Goal: Use online tool/utility: Utilize a website feature to perform a specific function

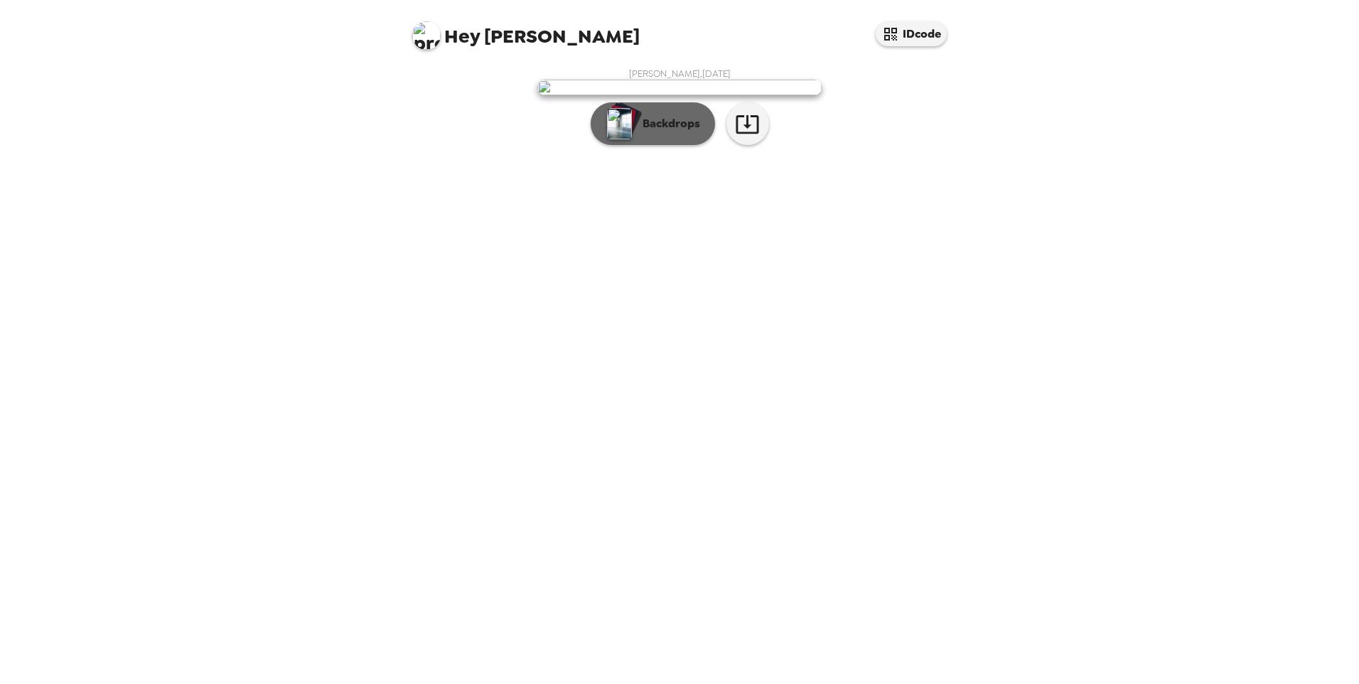
click at [648, 132] on p "Backdrops" at bounding box center [668, 123] width 65 height 17
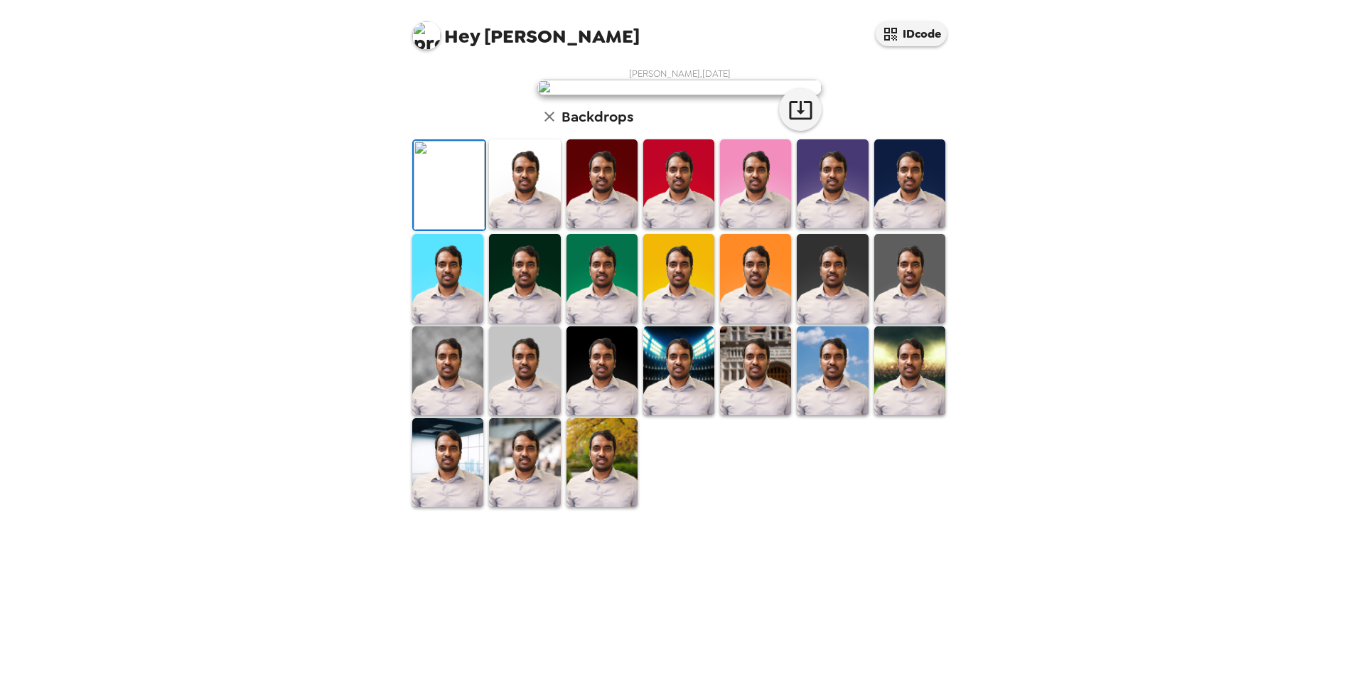
scroll to position [178, 0]
click at [707, 415] on img at bounding box center [678, 370] width 71 height 89
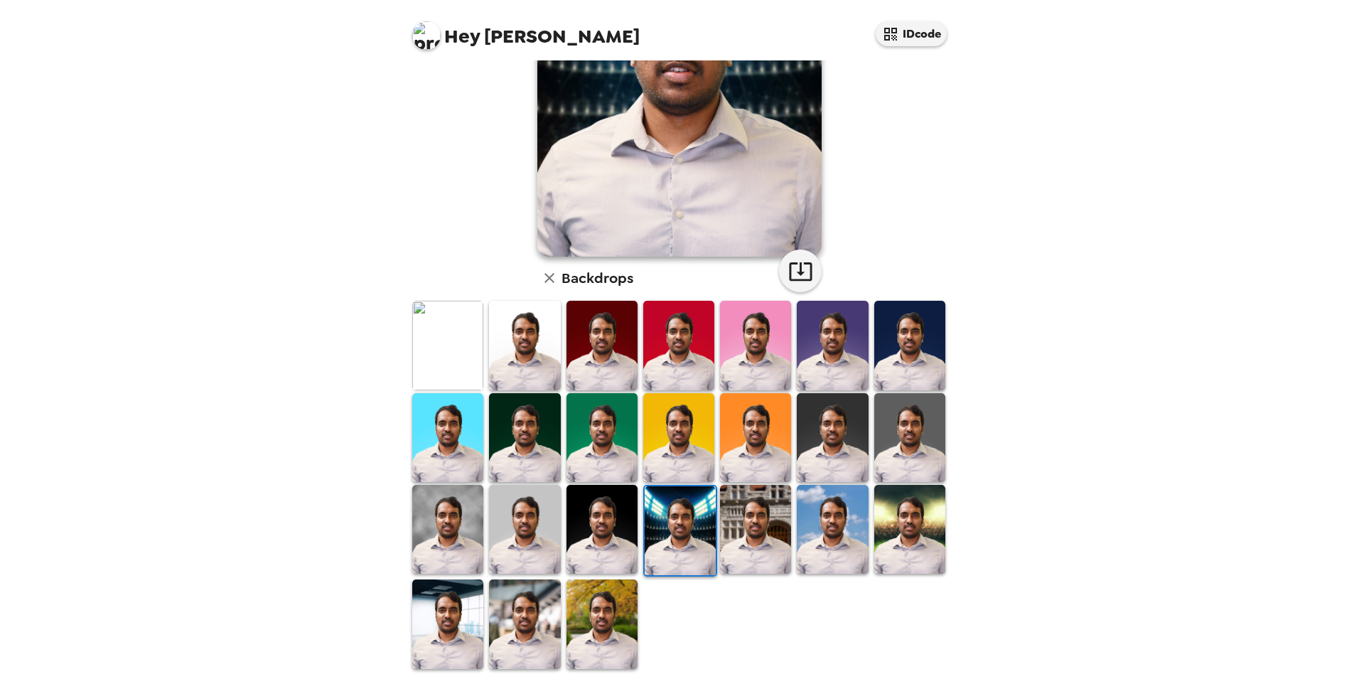
click at [773, 499] on img at bounding box center [755, 529] width 71 height 89
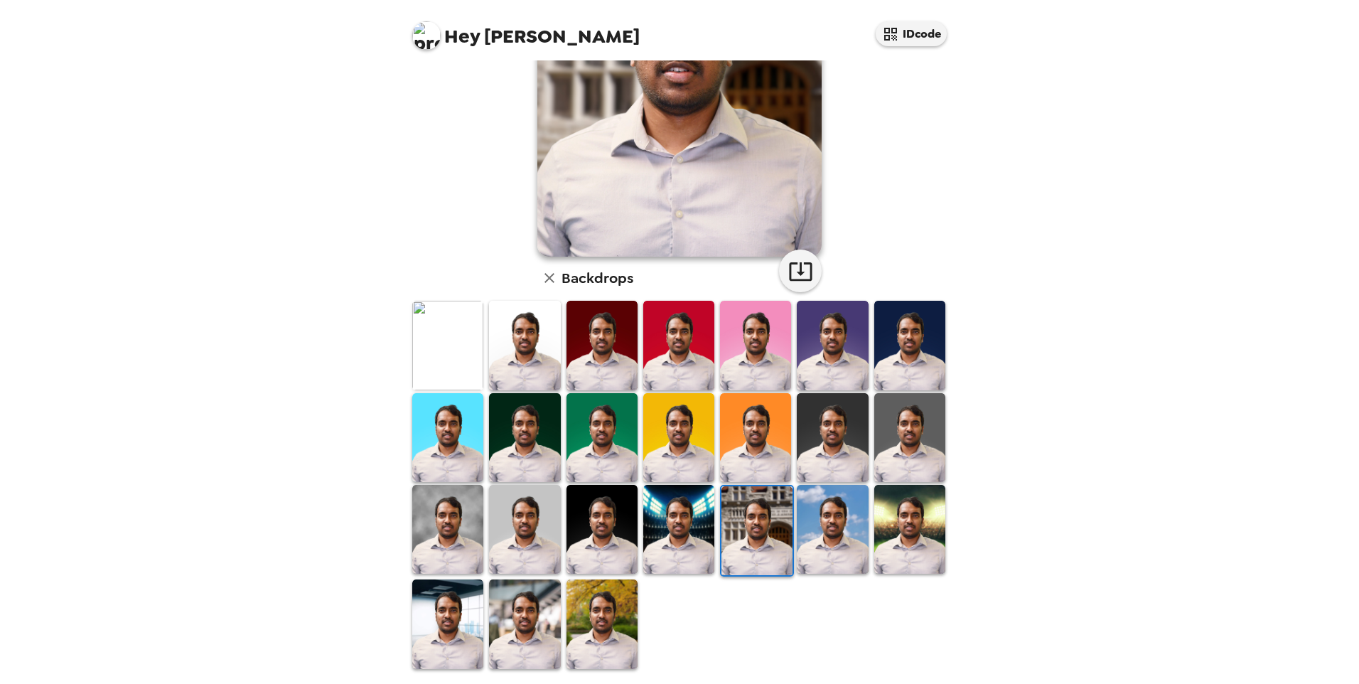
click at [415, 621] on img at bounding box center [447, 623] width 71 height 89
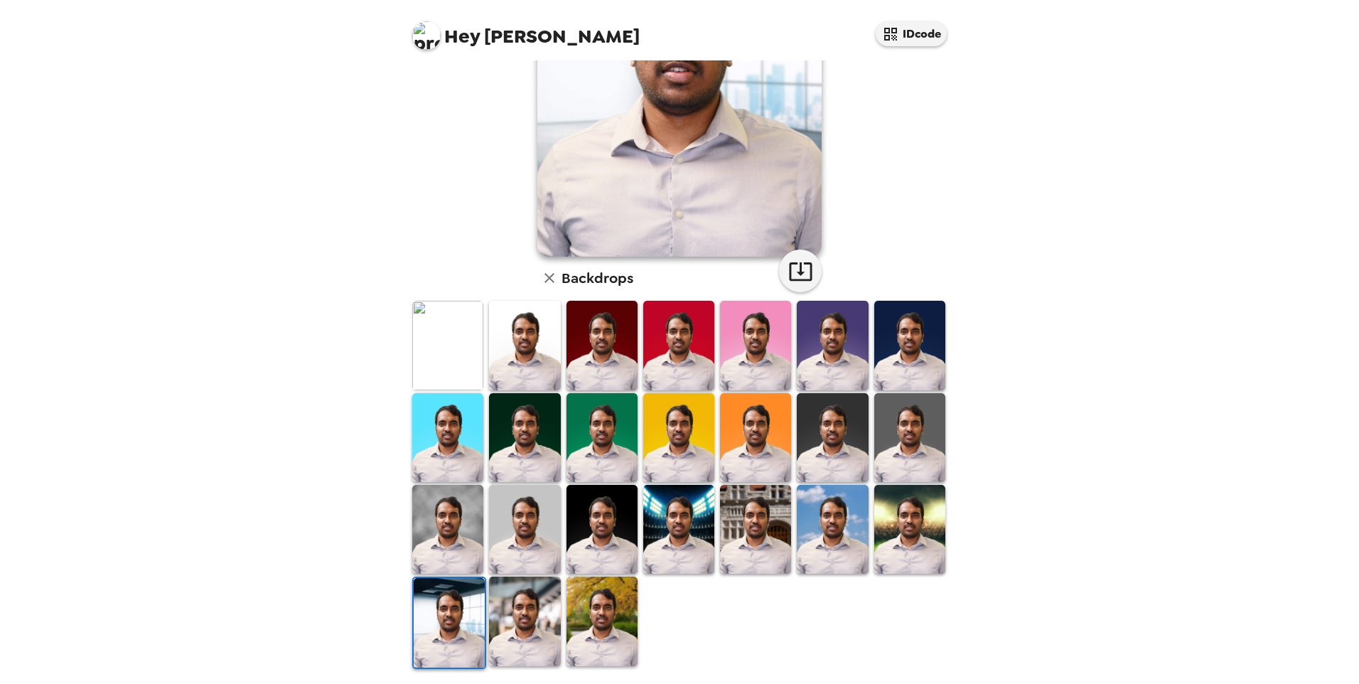
click at [594, 604] on img at bounding box center [602, 621] width 71 height 89
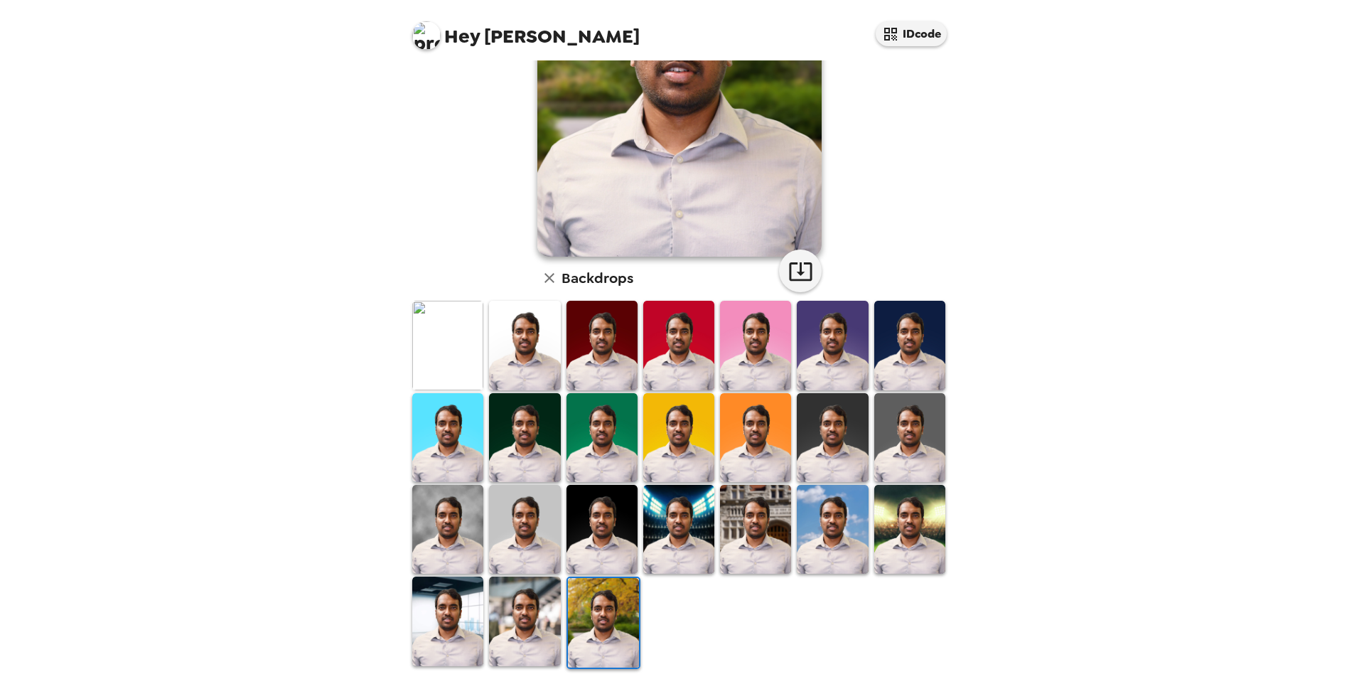
scroll to position [0, 0]
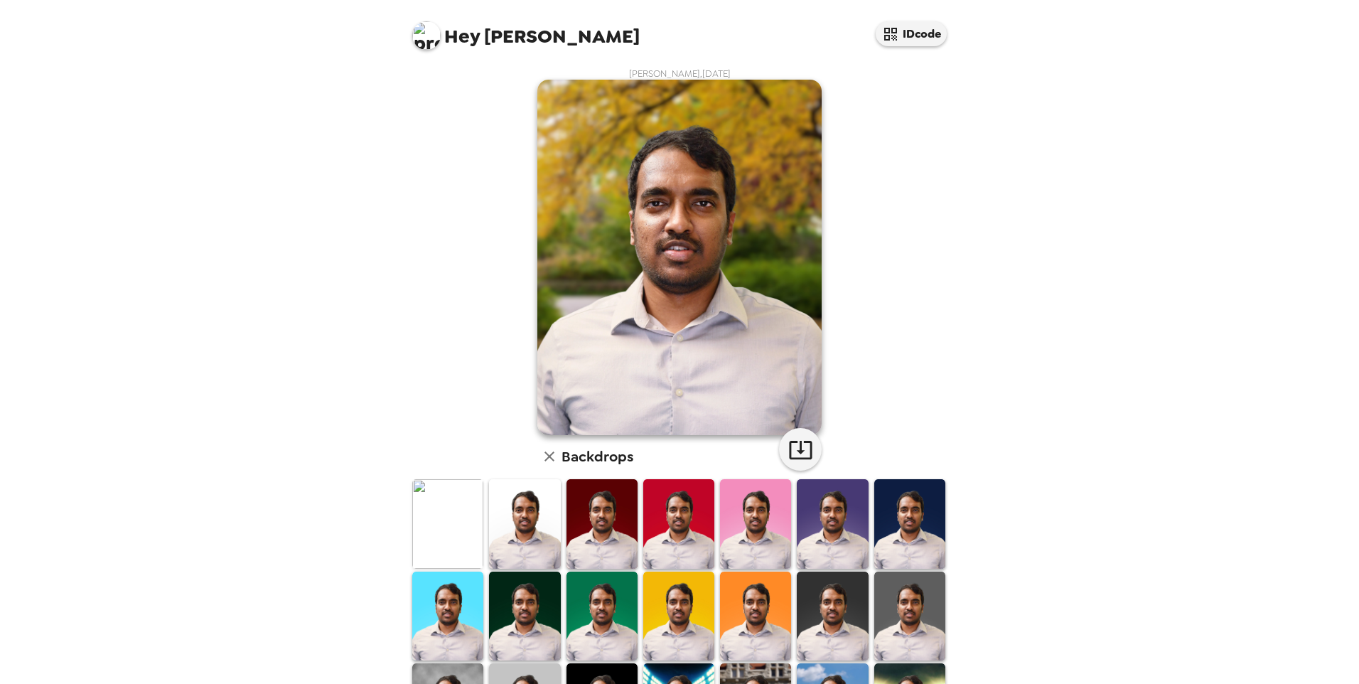
click at [878, 514] on img at bounding box center [909, 523] width 71 height 89
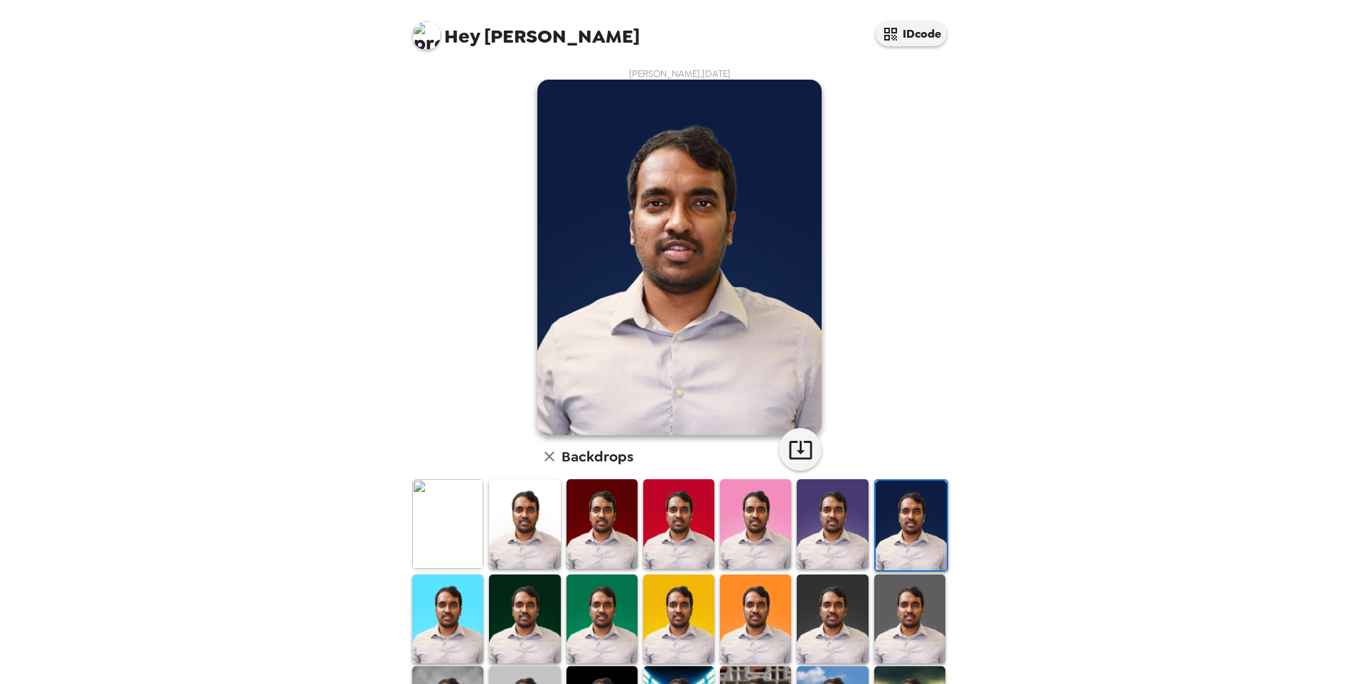
click at [821, 527] on img at bounding box center [832, 523] width 71 height 89
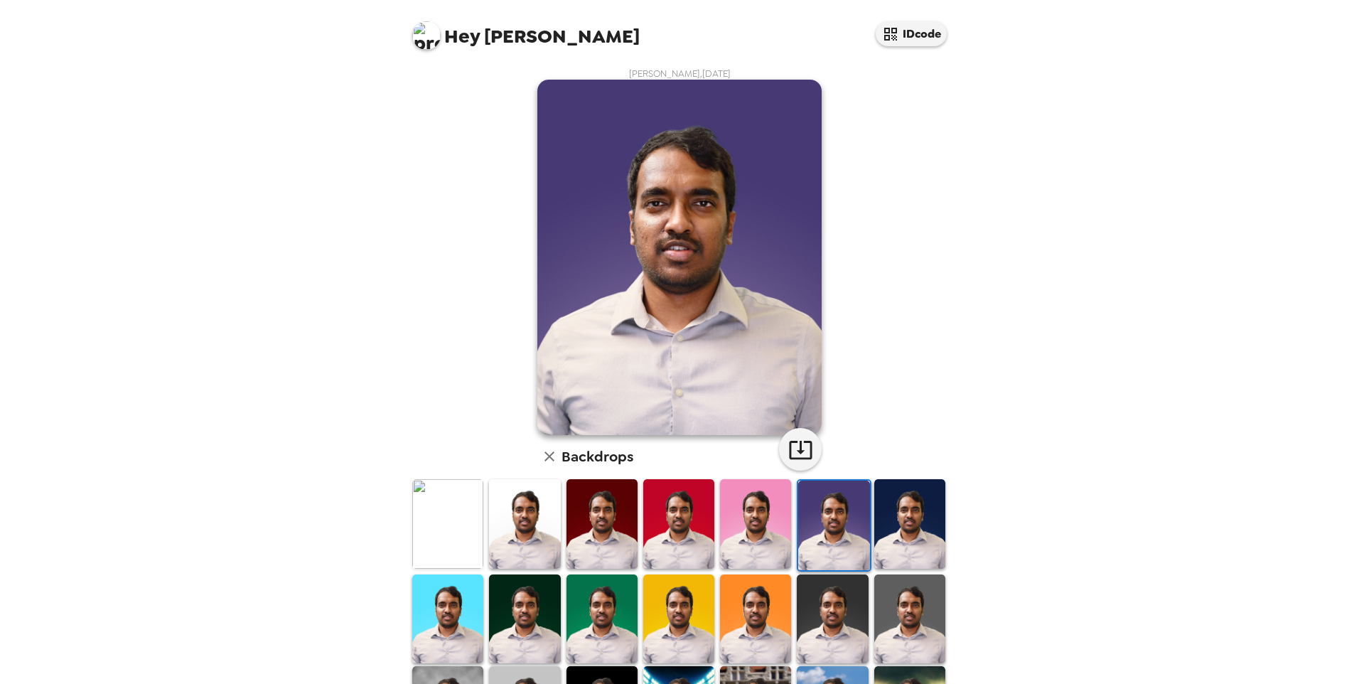
click at [757, 512] on img at bounding box center [755, 523] width 71 height 89
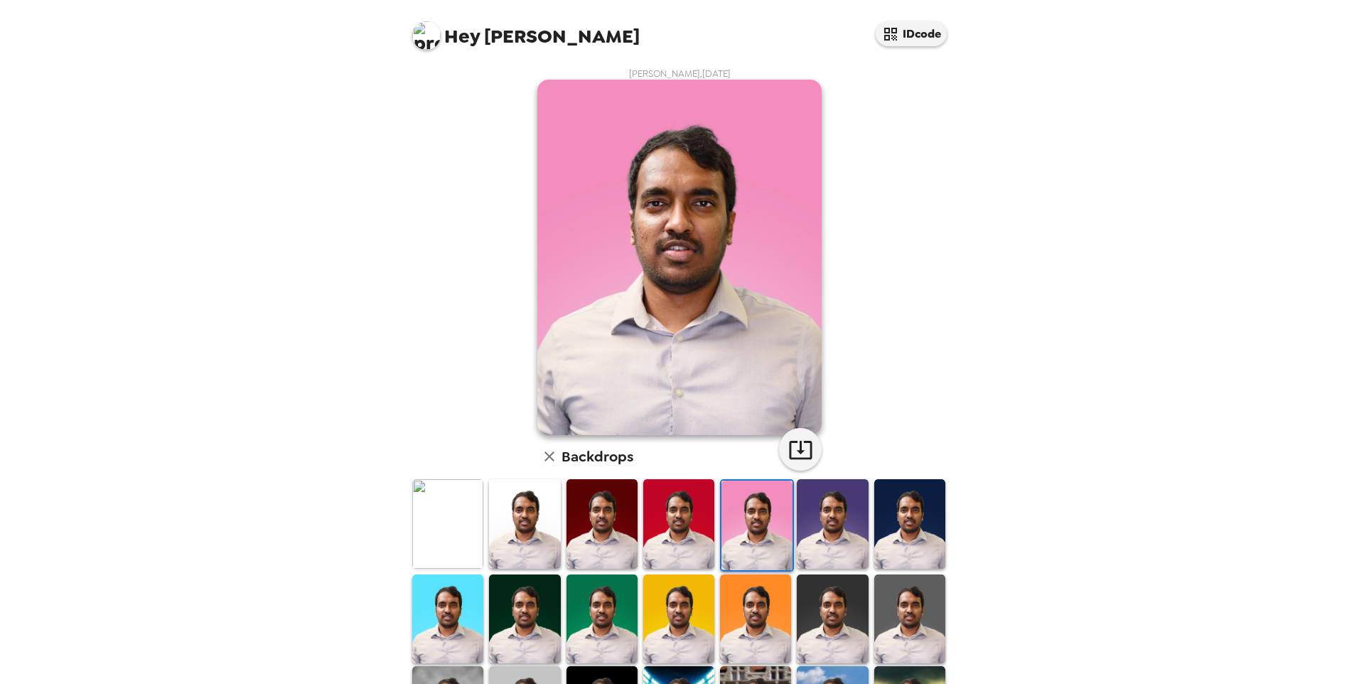
click at [668, 515] on img at bounding box center [678, 523] width 71 height 89
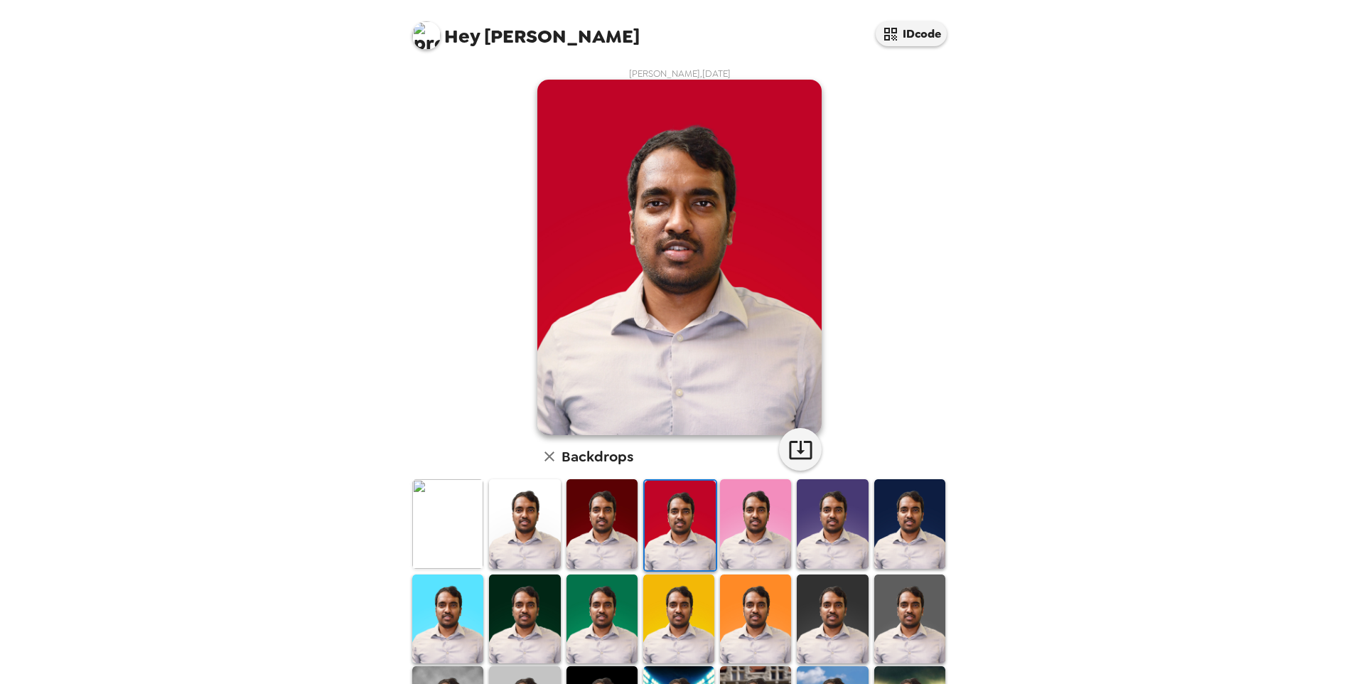
click at [574, 505] on img at bounding box center [602, 523] width 71 height 89
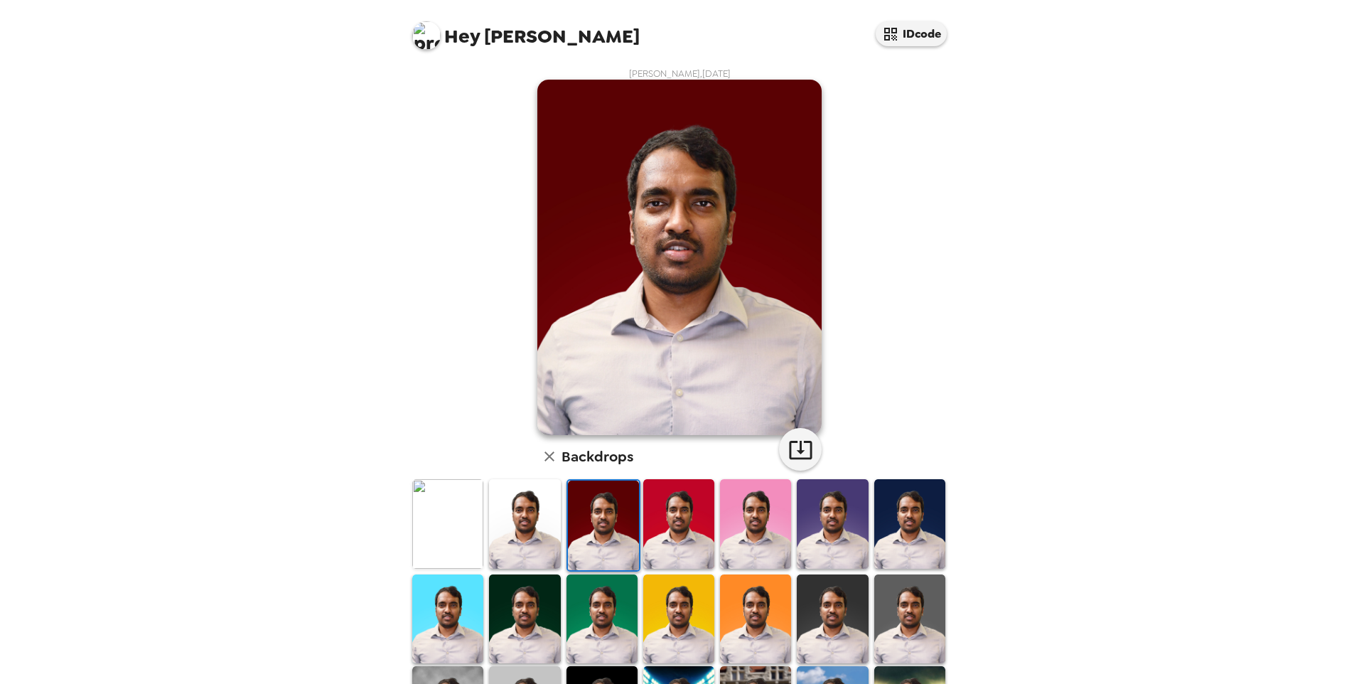
click at [516, 511] on img at bounding box center [524, 523] width 71 height 89
